Goal: Find specific page/section: Find specific page/section

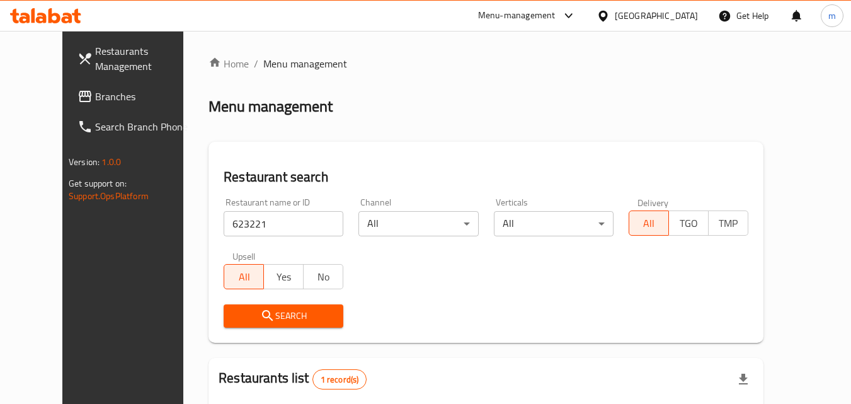
click at [95, 92] on span "Branches" at bounding box center [145, 96] width 100 height 15
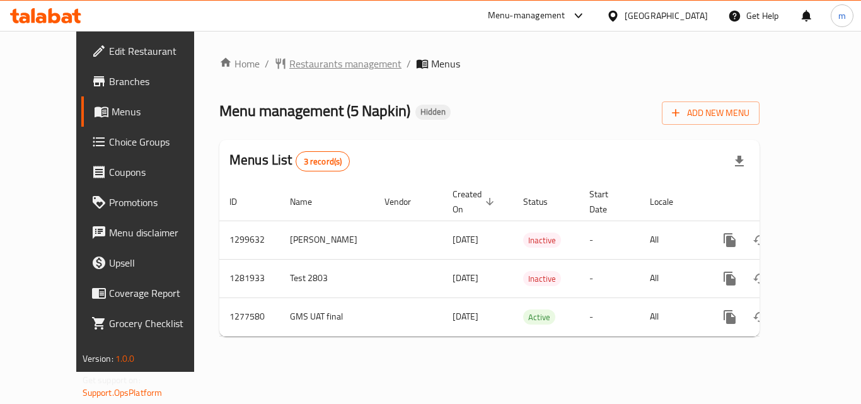
click at [317, 68] on span "Restaurants management" at bounding box center [345, 63] width 112 height 15
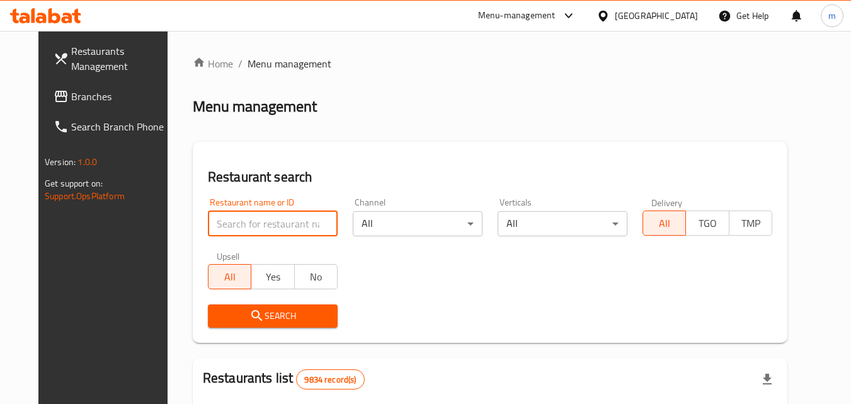
click at [261, 221] on input "search" at bounding box center [273, 223] width 130 height 25
paste input "6964"
type input "6964"
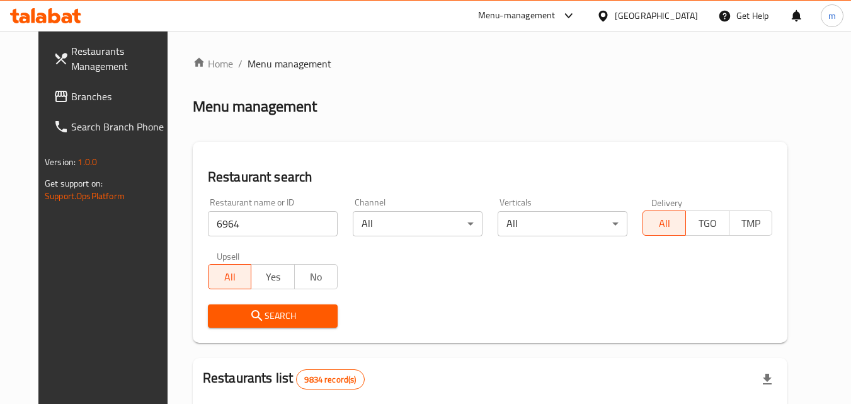
click at [255, 319] on span "Search" at bounding box center [273, 316] width 110 height 16
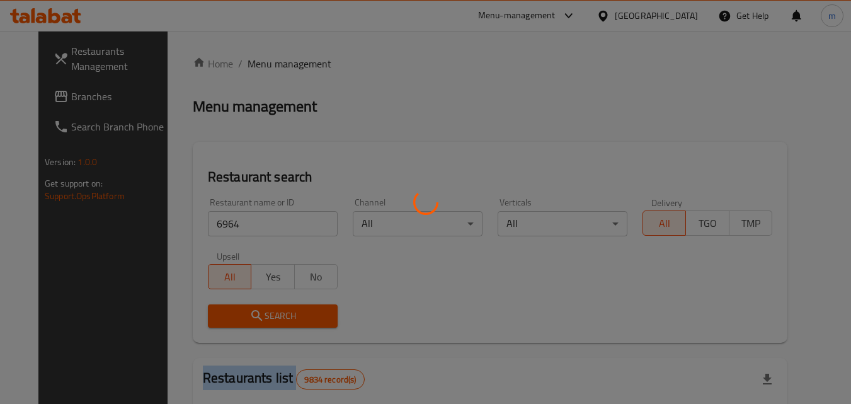
click at [255, 319] on div at bounding box center [425, 202] width 851 height 404
click at [371, 324] on div at bounding box center [425, 202] width 851 height 404
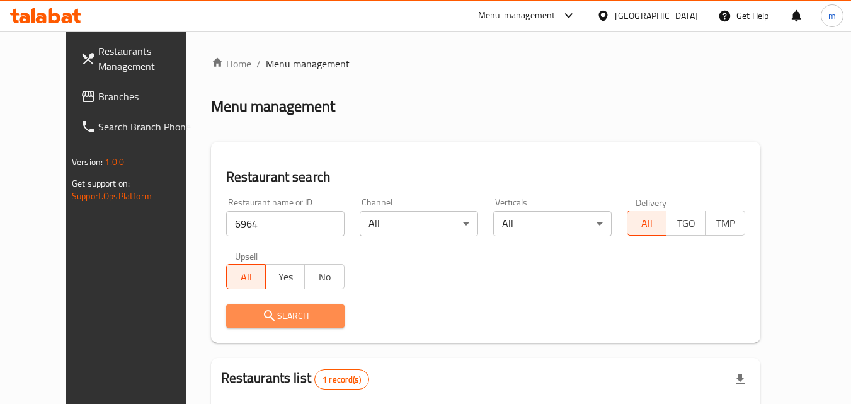
click at [273, 318] on span "Search" at bounding box center [285, 316] width 98 height 16
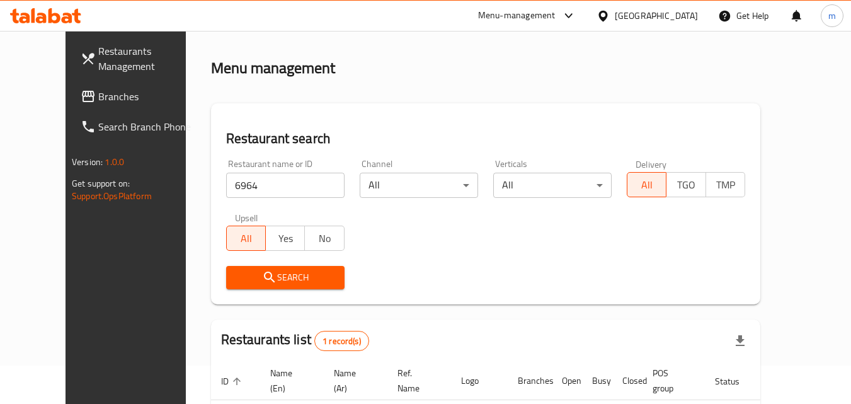
scroll to position [147, 0]
